Goal: Transaction & Acquisition: Purchase product/service

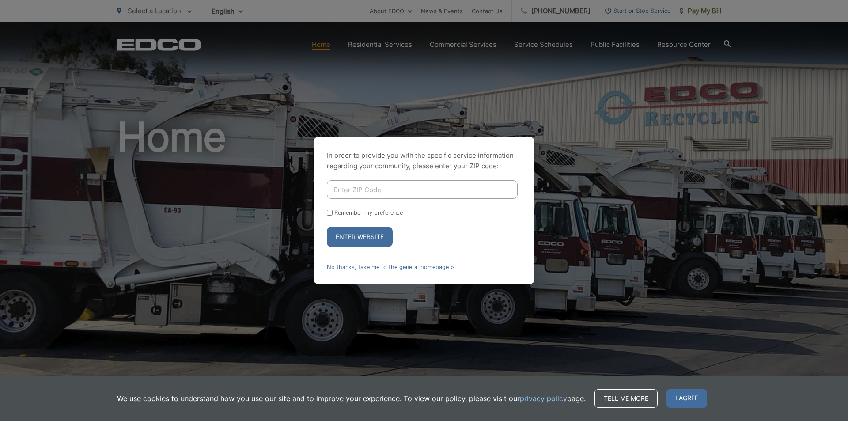
click at [331, 213] on input "Remember my preference" at bounding box center [330, 213] width 6 height 6
checkbox input "true"
click at [410, 227] on div "Enter Website" at bounding box center [424, 237] width 194 height 20
drag, startPoint x: 580, startPoint y: 153, endPoint x: 505, endPoint y: 179, distance: 79.5
click at [575, 160] on div "In order to provide you with the specific service information regarding your co…" at bounding box center [424, 210] width 848 height 421
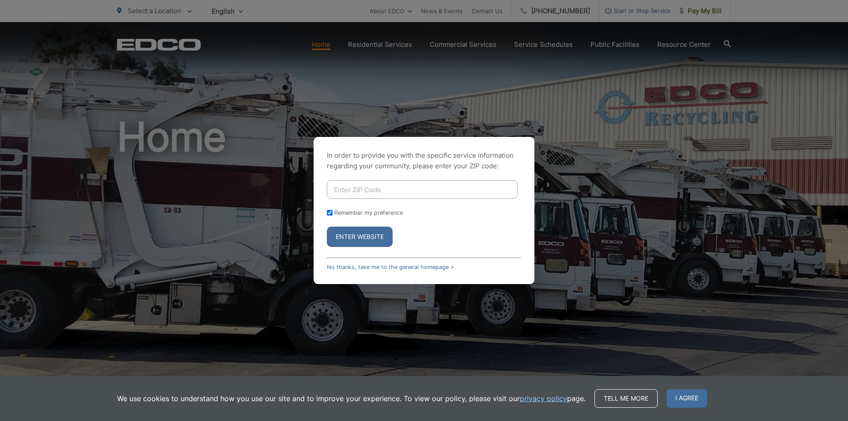
click at [448, 190] on input "Enter ZIP Code" at bounding box center [422, 189] width 191 height 19
click at [421, 267] on link "No thanks, take me to the general homepage >" at bounding box center [390, 267] width 127 height 7
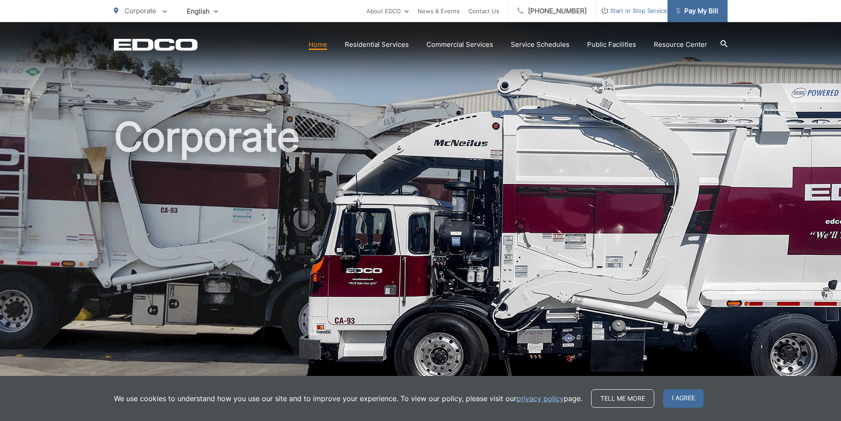
click at [710, 6] on span "Pay My Bill" at bounding box center [698, 11] width 42 height 11
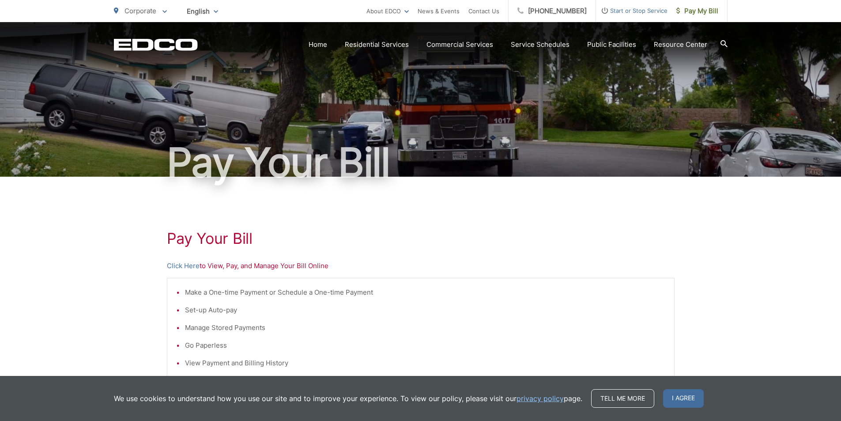
click at [220, 265] on p "Click Here to View, Pay, and Manage Your Bill Online" at bounding box center [421, 266] width 508 height 11
click at [181, 267] on link "Click Here" at bounding box center [183, 266] width 33 height 11
